Goal: Find specific page/section: Find specific page/section

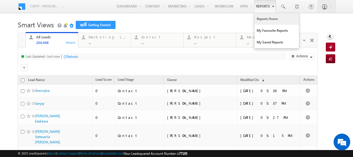
click at [267, 20] on link "Reports Home" at bounding box center [277, 19] width 44 height 12
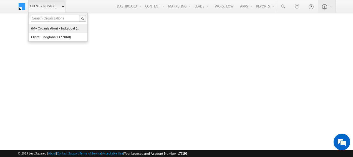
click at [50, 26] on link "(My Organization) - indglobal (48060)" at bounding box center [56, 28] width 51 height 9
